Goal: Task Accomplishment & Management: Use online tool/utility

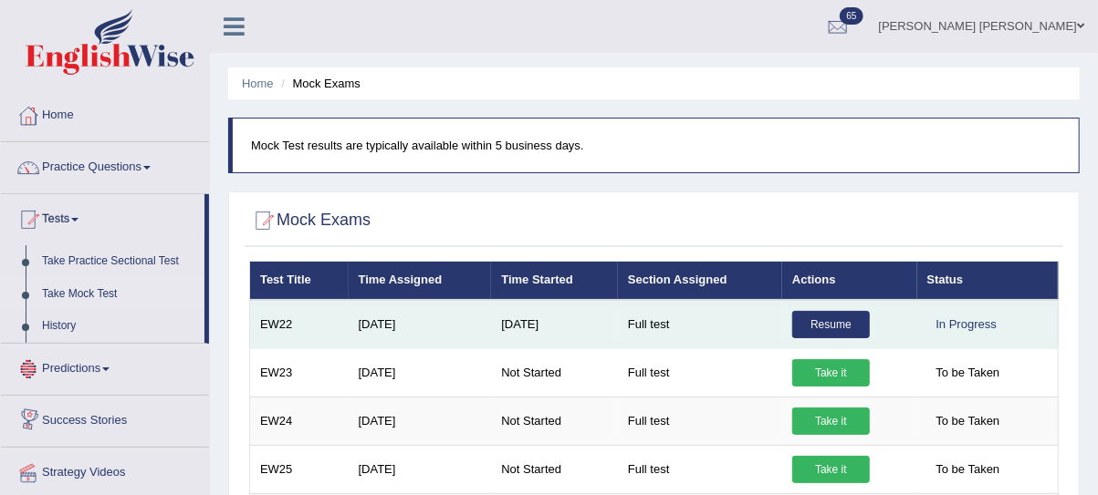
click at [840, 321] on link "Resume" at bounding box center [831, 324] width 78 height 27
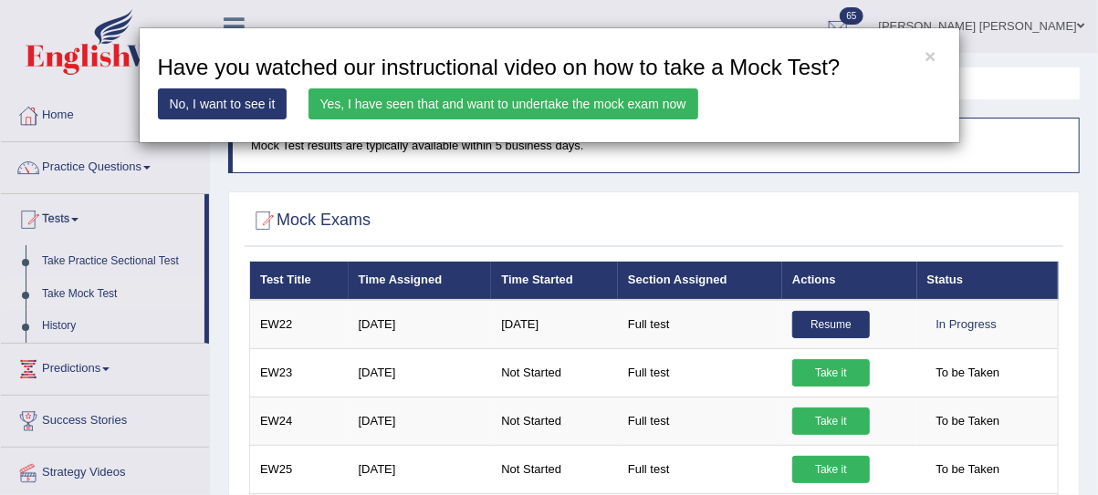
click at [332, 114] on link "Yes, I have seen that and want to undertake the mock exam now" at bounding box center [503, 103] width 390 height 31
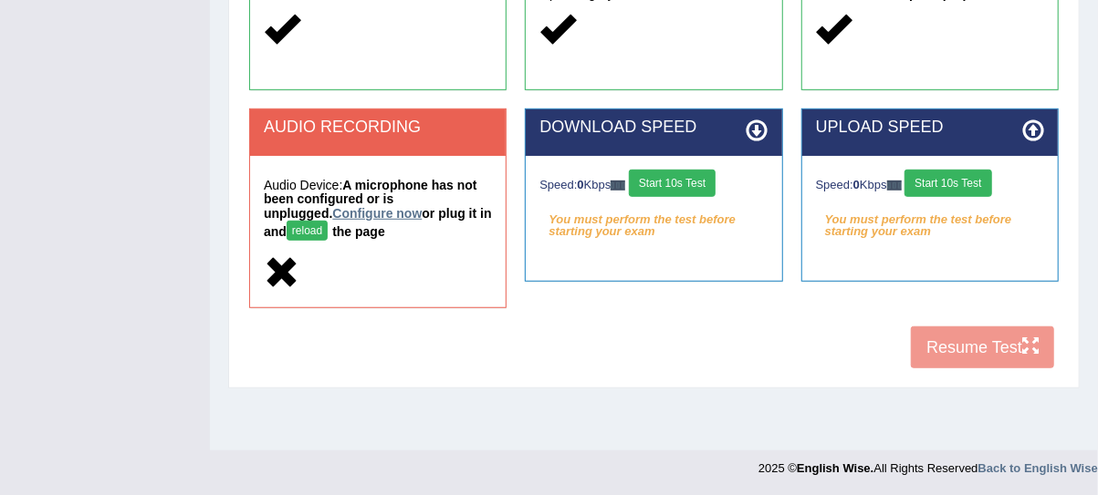
click at [332, 210] on link "Configure now" at bounding box center [376, 213] width 89 height 15
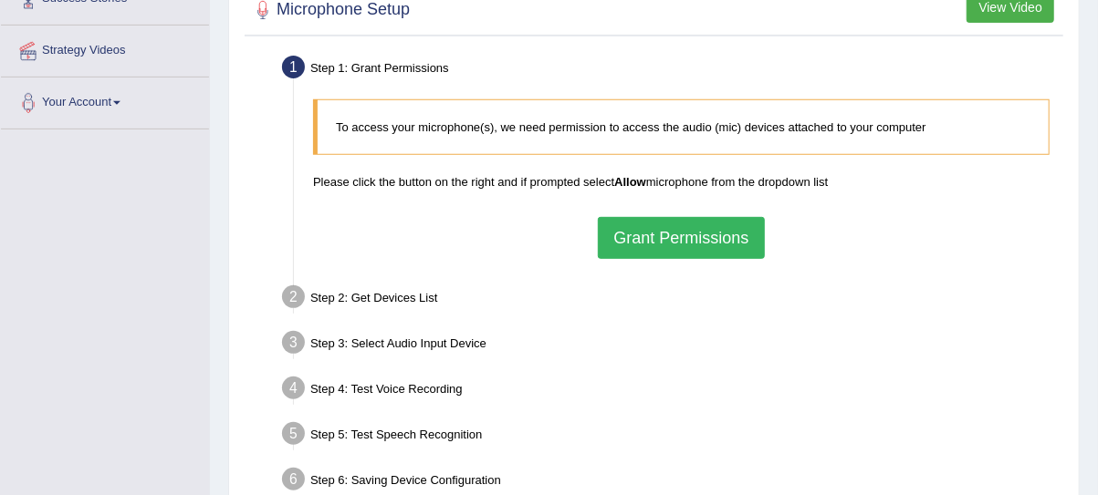
click at [639, 233] on button "Grant Permissions" at bounding box center [681, 238] width 166 height 42
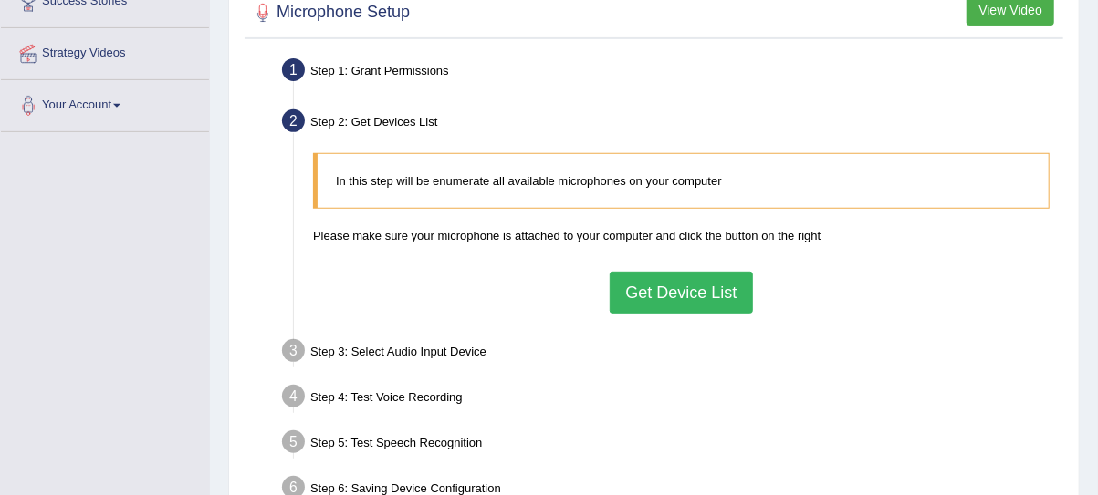
scroll to position [333, 0]
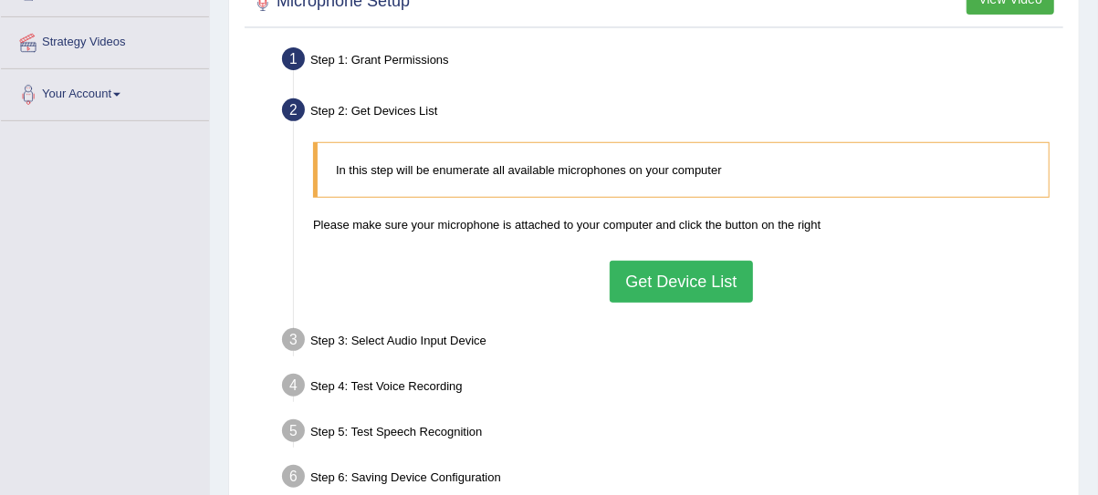
click at [637, 271] on button "Get Device List" at bounding box center [680, 282] width 142 height 42
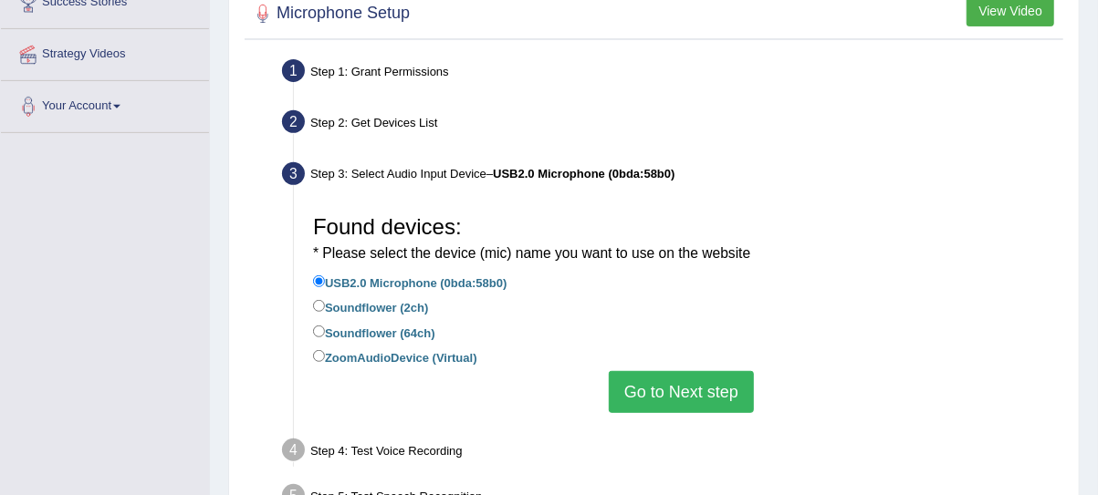
scroll to position [324, 0]
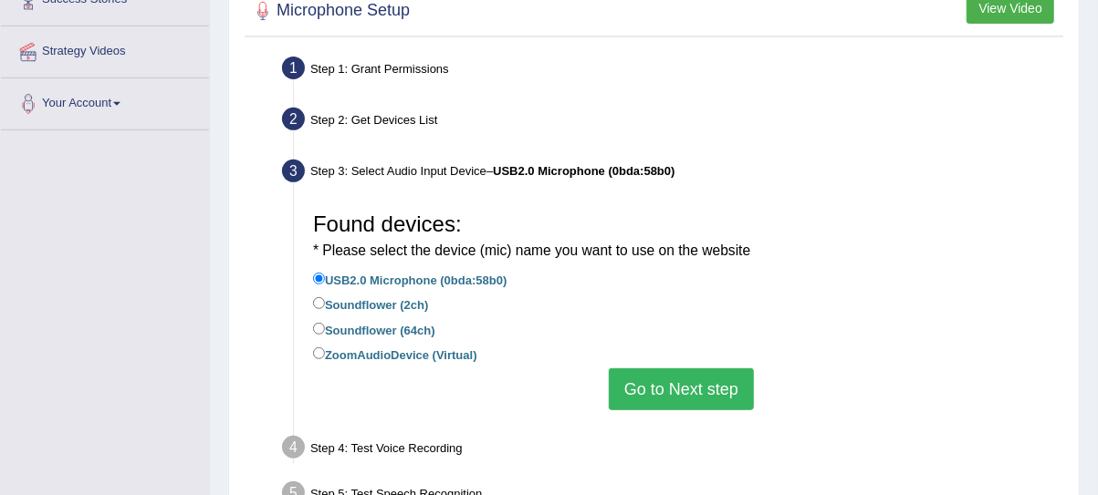
click at [670, 359] on li "ZoomAudioDevice (Virtual)" at bounding box center [681, 356] width 736 height 25
click at [673, 373] on button "Go to Next step" at bounding box center [681, 390] width 145 height 42
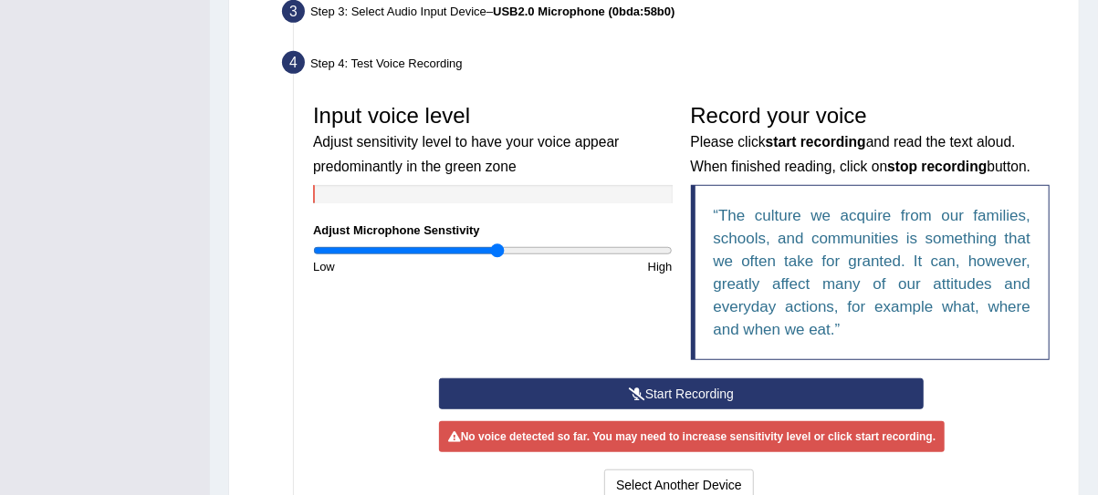
scroll to position [485, 0]
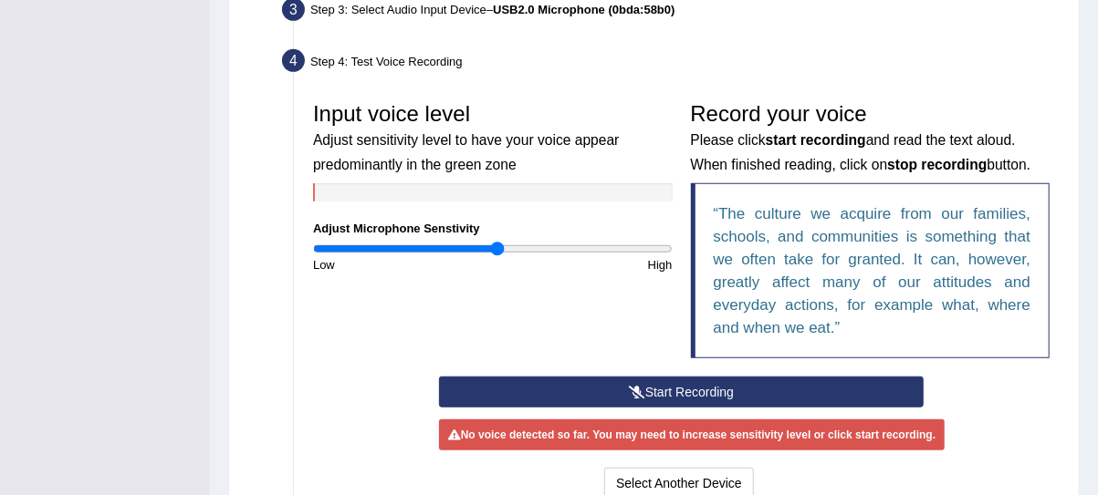
click at [669, 389] on button "Start Recording" at bounding box center [681, 392] width 484 height 31
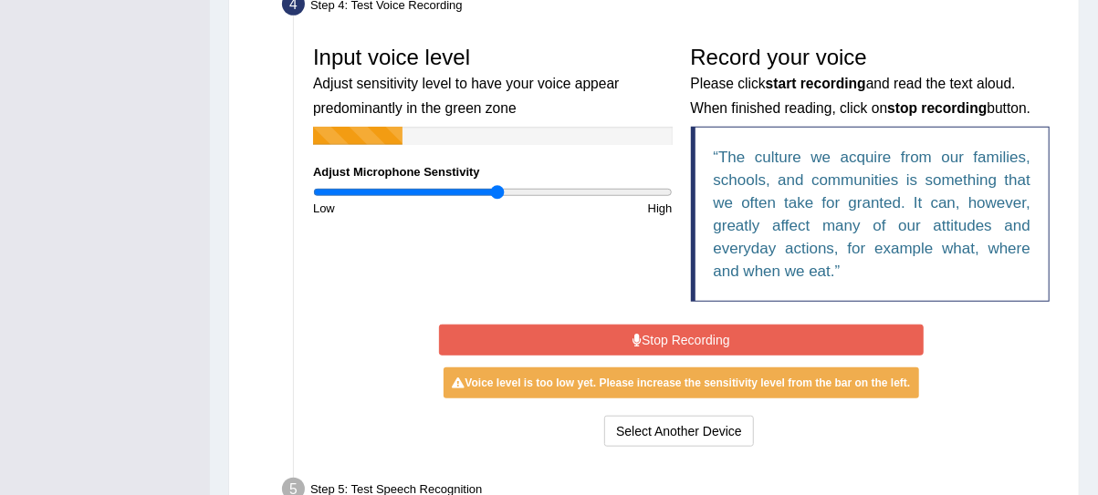
scroll to position [587, 0]
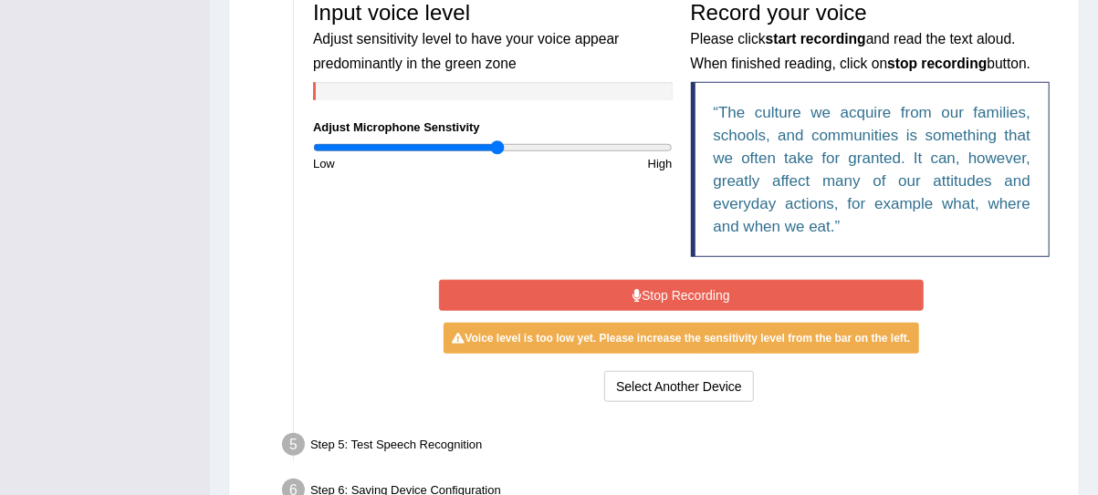
click at [640, 299] on button "Stop Recording" at bounding box center [681, 295] width 484 height 31
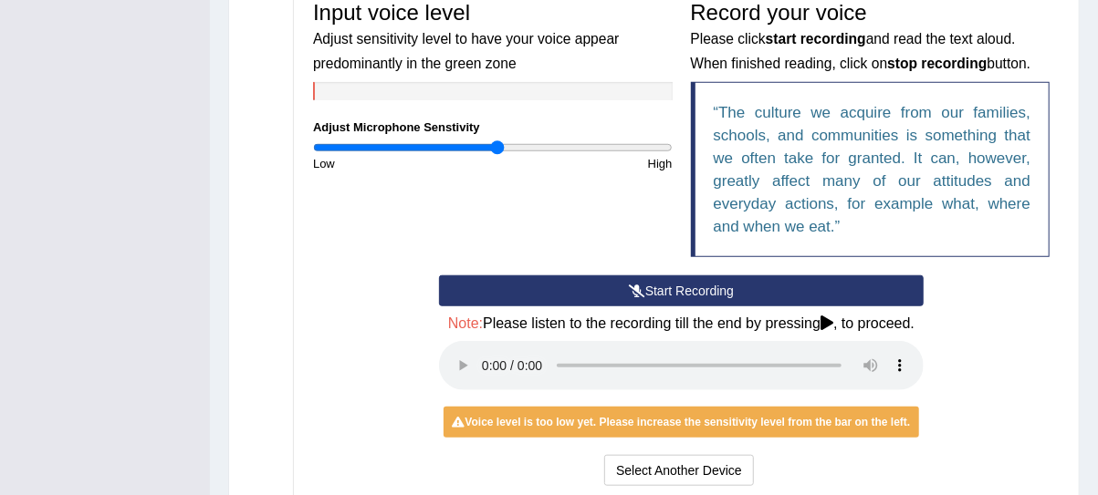
click at [640, 290] on icon at bounding box center [637, 291] width 16 height 13
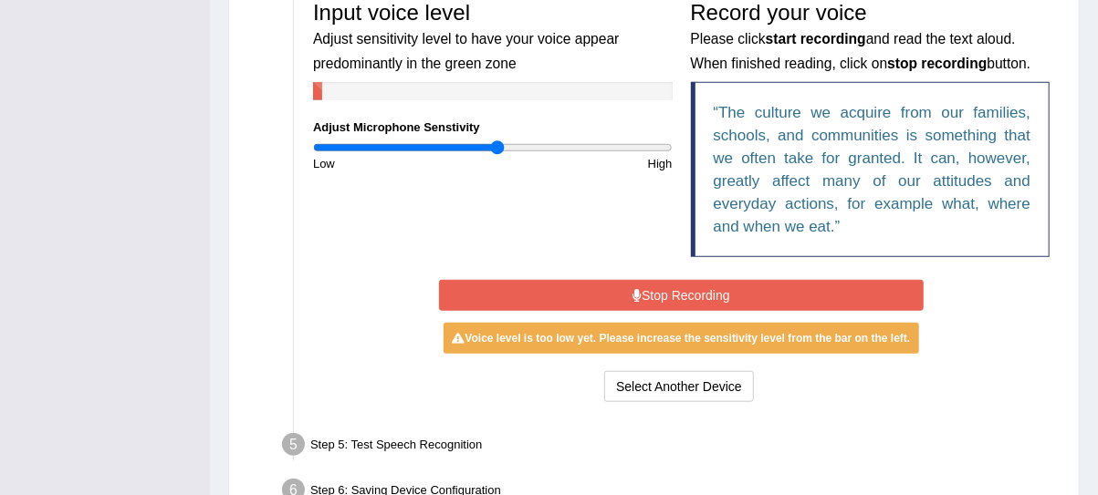
click at [640, 290] on button "Stop Recording" at bounding box center [681, 295] width 484 height 31
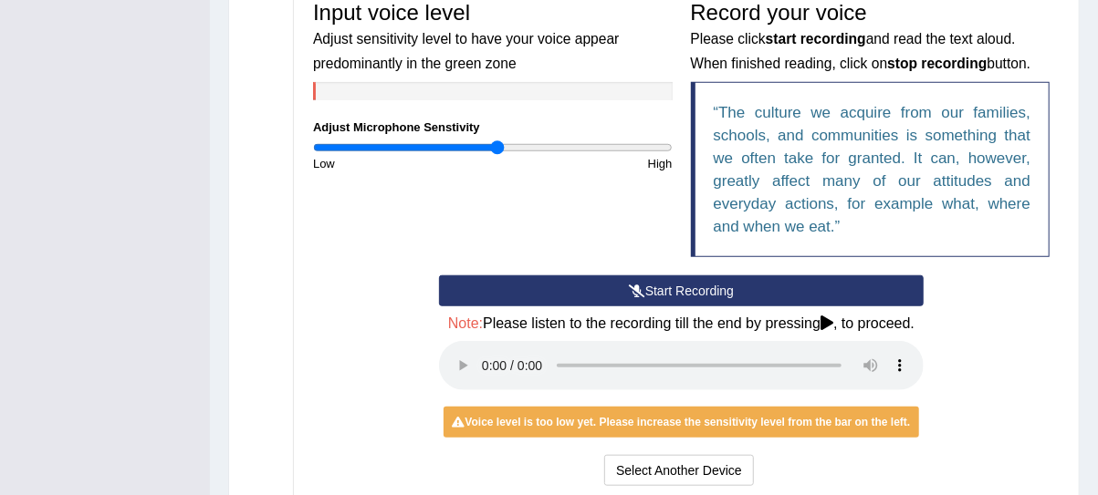
click at [640, 290] on icon at bounding box center [637, 291] width 16 height 13
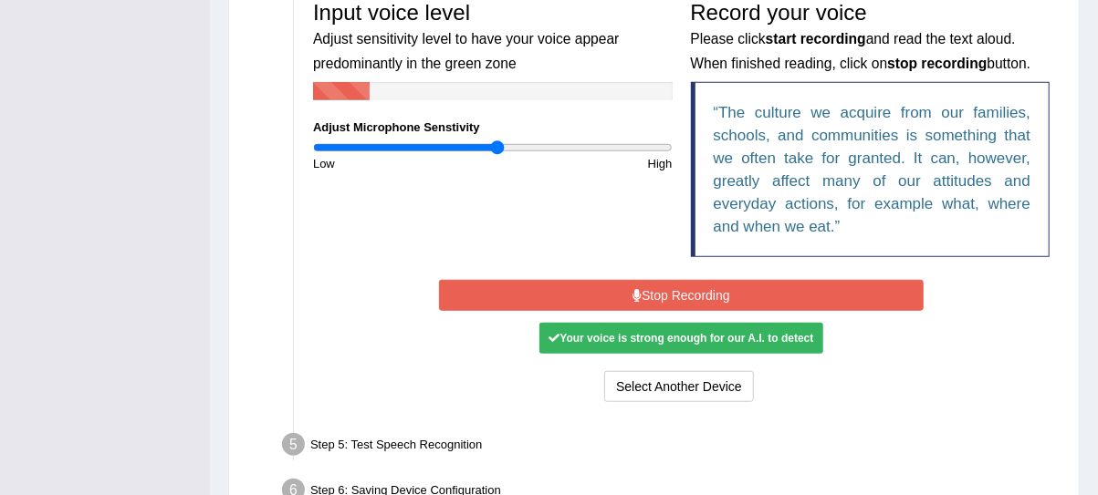
click at [640, 290] on button "Stop Recording" at bounding box center [681, 295] width 484 height 31
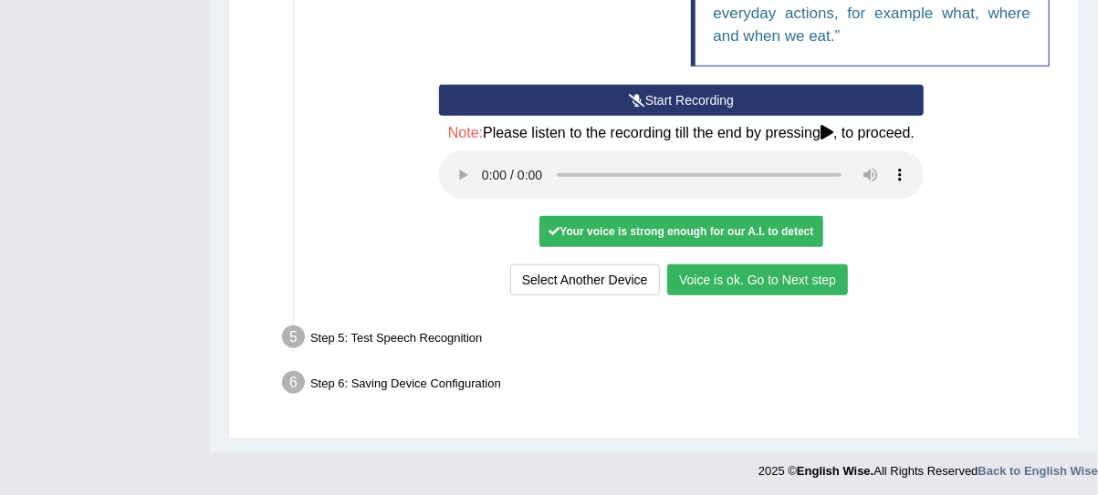
scroll to position [793, 0]
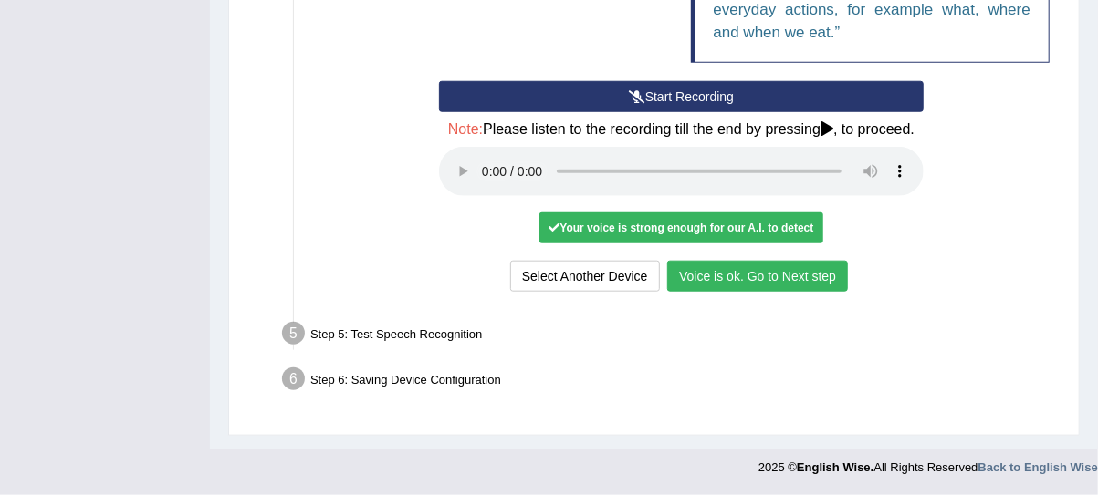
click at [722, 286] on button "Voice is ok. Go to Next step" at bounding box center [757, 276] width 181 height 31
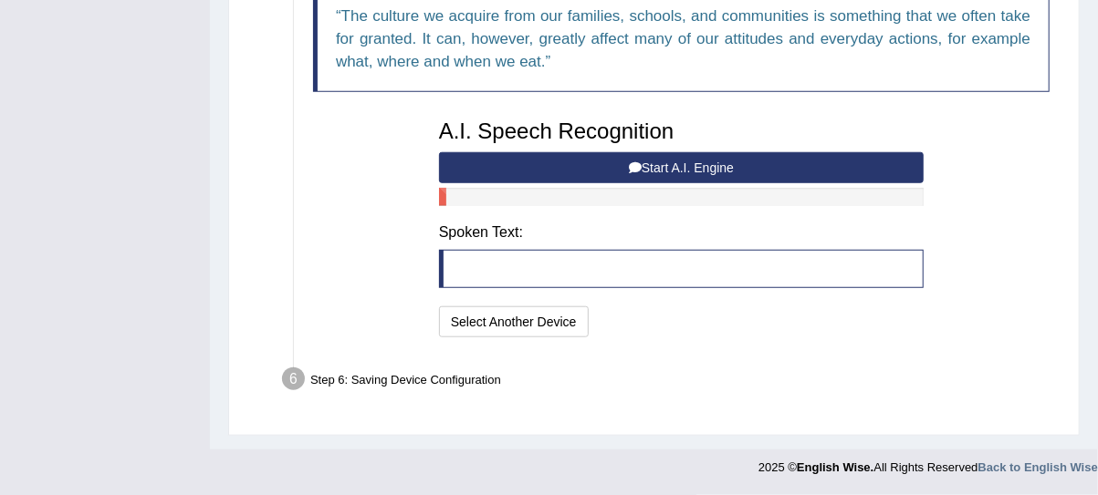
scroll to position [682, 0]
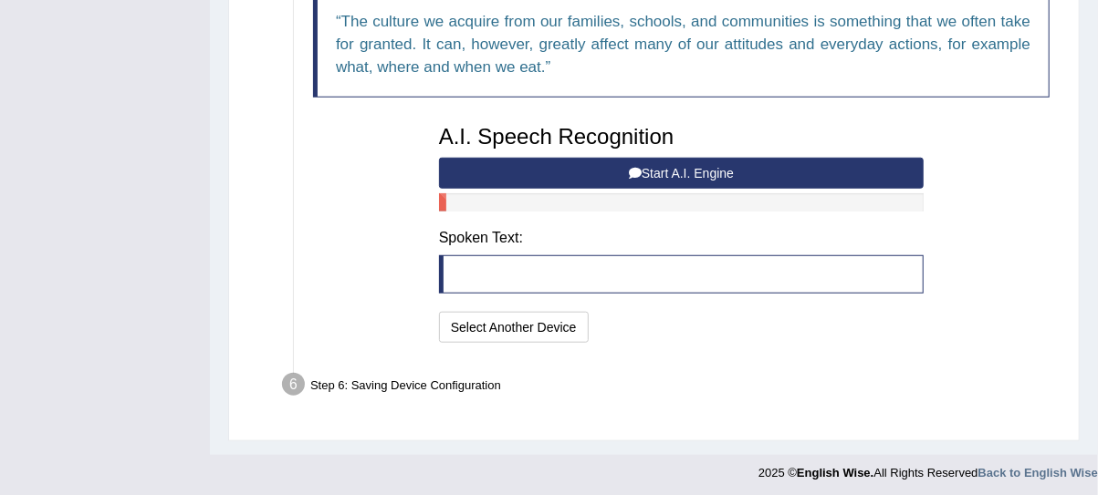
click at [605, 174] on button "Start A.I. Engine" at bounding box center [681, 173] width 484 height 31
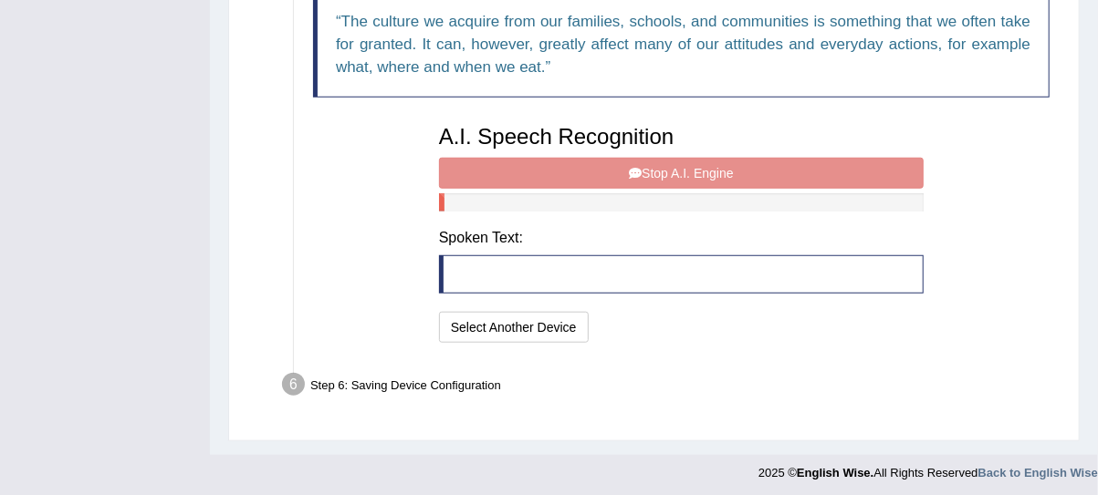
click at [603, 175] on div "A.I. Speech Recognition Start A.I. Engine Stop A.I. Engine Note: Please listen …" at bounding box center [681, 232] width 503 height 232
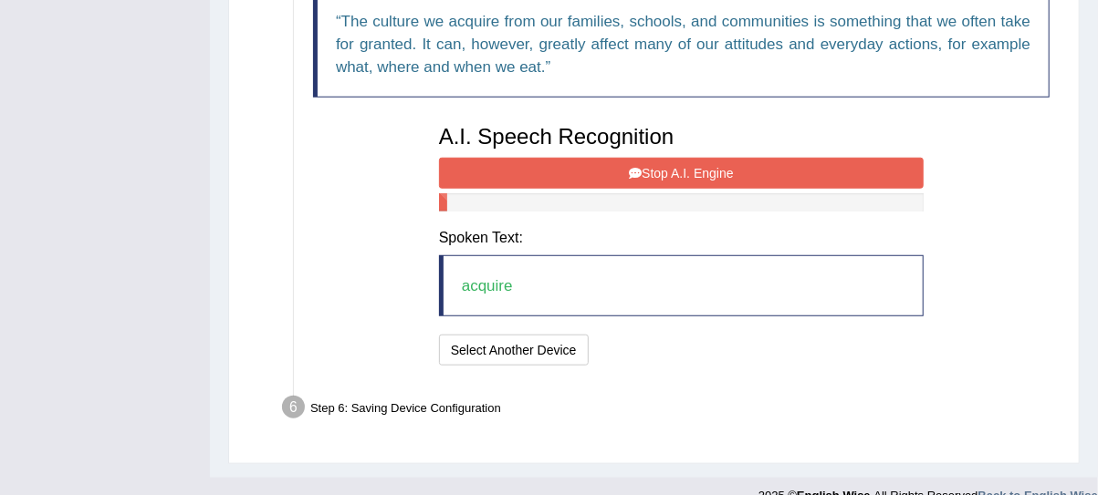
click at [574, 172] on button "Stop A.I. Engine" at bounding box center [681, 173] width 484 height 31
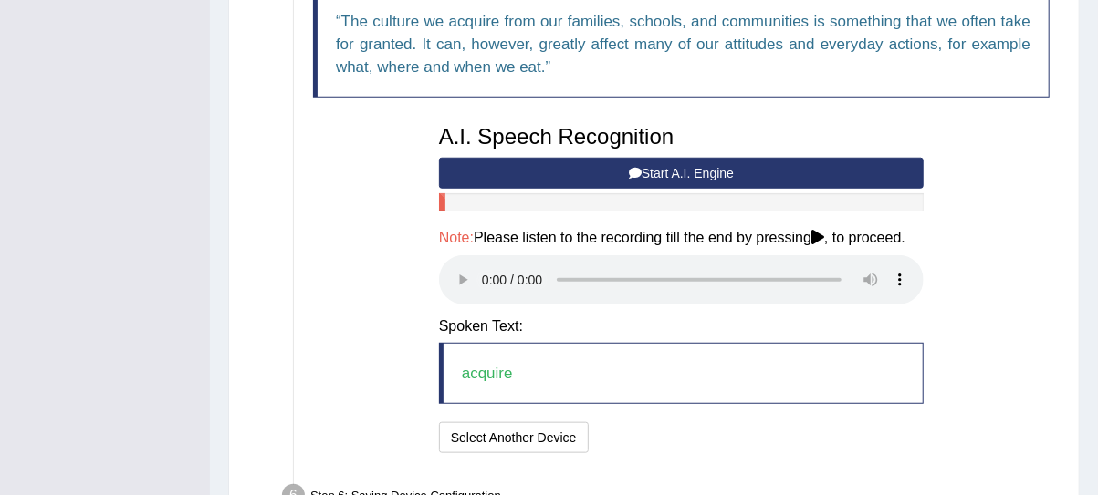
click at [574, 172] on button "Start A.I. Engine" at bounding box center [681, 173] width 484 height 31
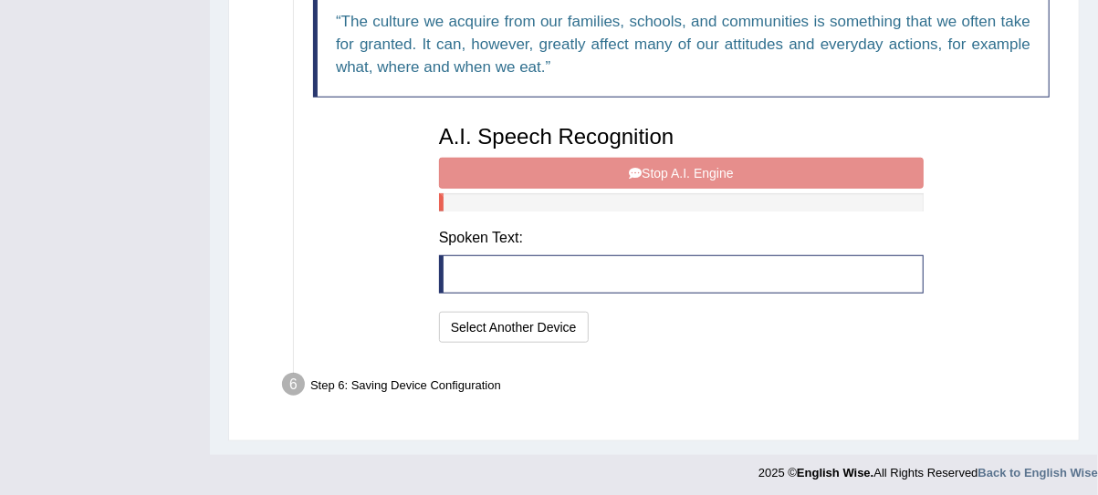
click at [574, 172] on div "A.I. Speech Recognition Start A.I. Engine Stop A.I. Engine Note: Please listen …" at bounding box center [681, 232] width 503 height 232
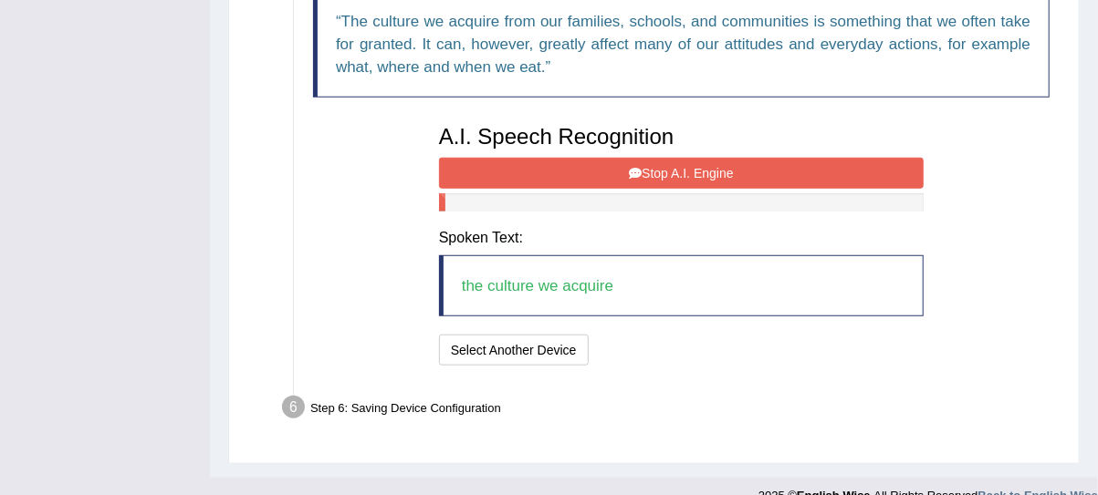
click at [515, 182] on button "Stop A.I. Engine" at bounding box center [681, 173] width 484 height 31
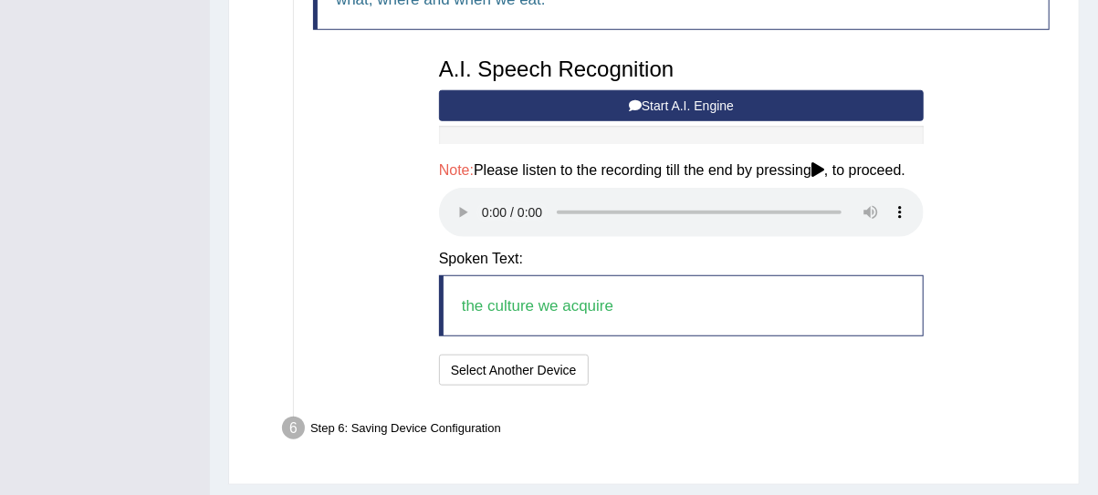
scroll to position [808, 0]
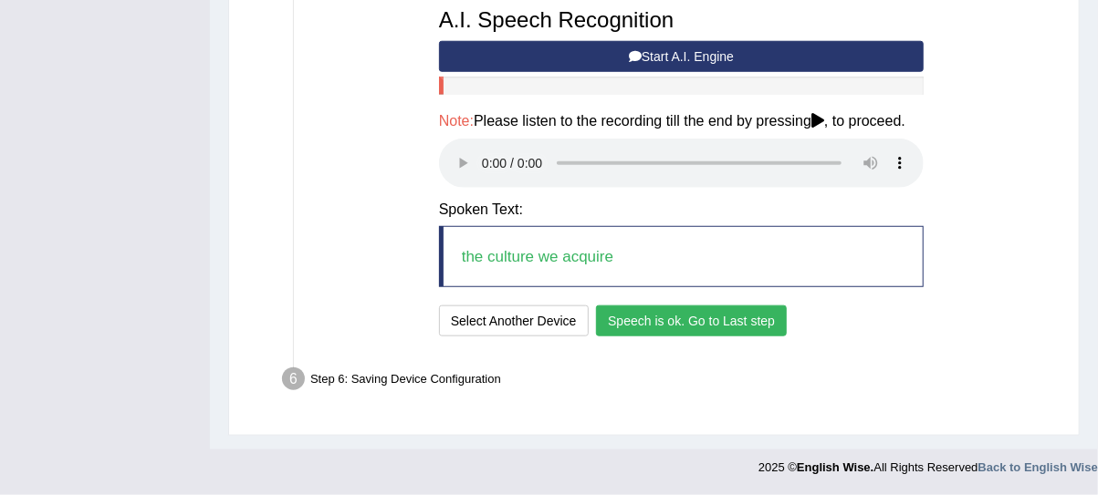
drag, startPoint x: 634, startPoint y: 323, endPoint x: 609, endPoint y: 338, distance: 28.6
click at [634, 323] on button "Speech is ok. Go to Last step" at bounding box center [691, 321] width 191 height 31
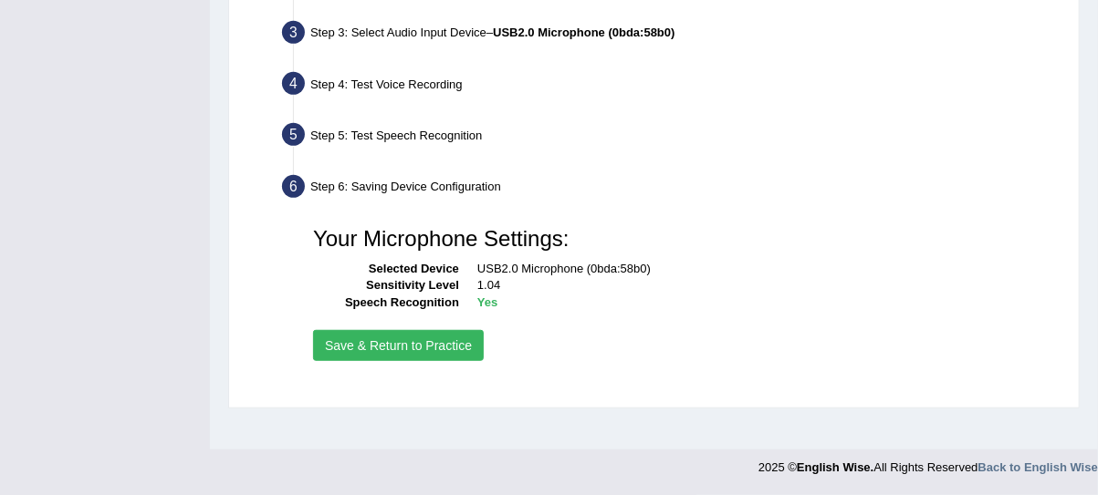
scroll to position [462, 0]
drag, startPoint x: 458, startPoint y: 350, endPoint x: 468, endPoint y: 355, distance: 11.0
click at [458, 350] on button "Save & Return to Practice" at bounding box center [398, 346] width 171 height 31
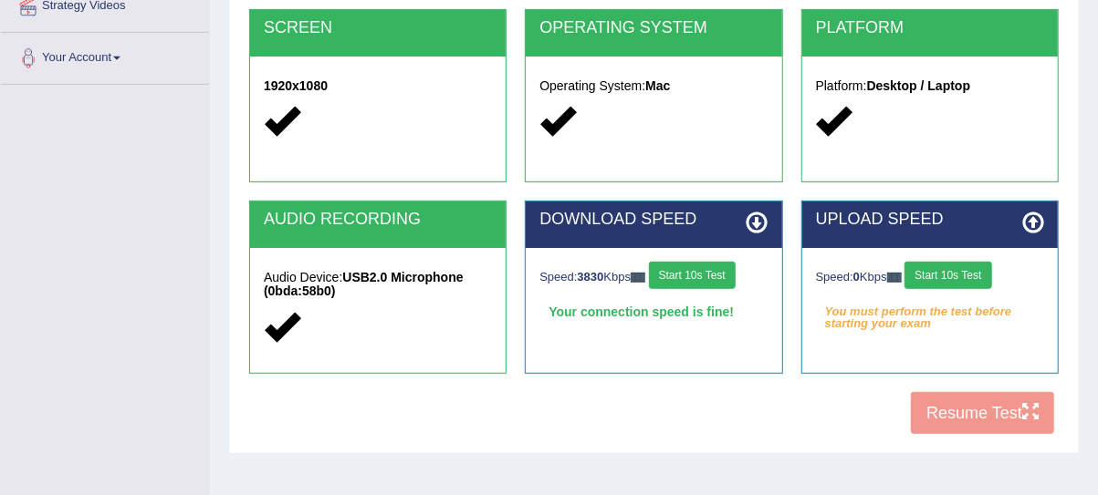
click at [950, 275] on button "Start 10s Test" at bounding box center [947, 275] width 87 height 27
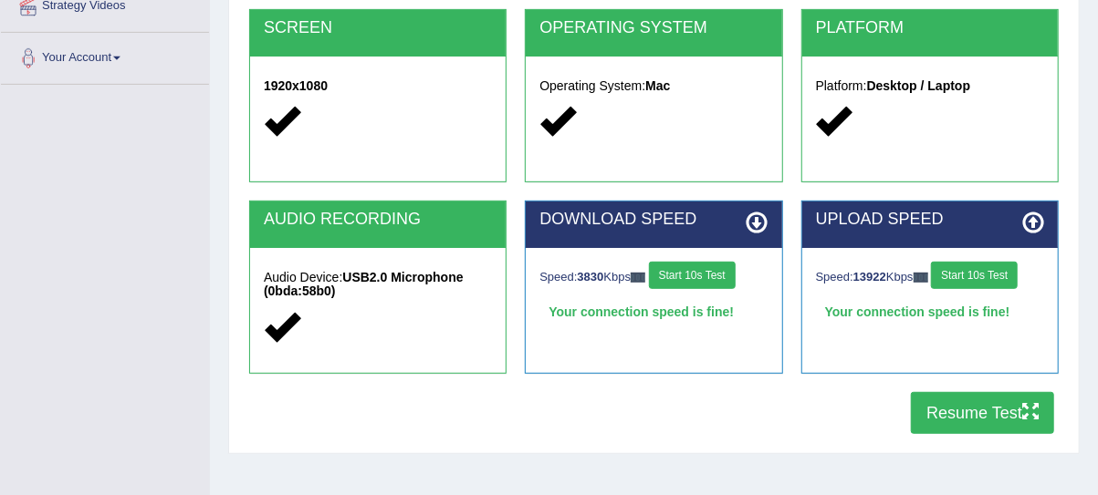
click at [948, 401] on button "Resume Test" at bounding box center [982, 413] width 143 height 42
